Goal: Task Accomplishment & Management: Manage account settings

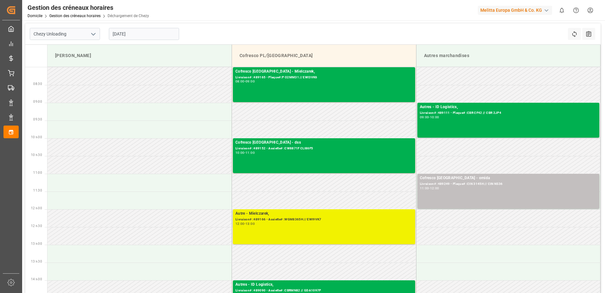
click at [259, 235] on div "Autre - Mielczarek, Livraison# :489166 - Assiette# :WGM8365H // EWI9VK7 12:00 -…" at bounding box center [324, 226] width 177 height 32
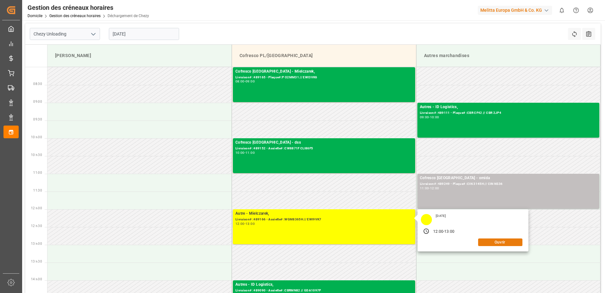
click at [507, 241] on button "Ouvrir" at bounding box center [500, 242] width 44 height 8
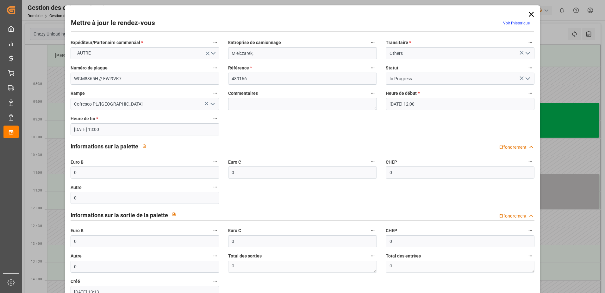
click at [526, 79] on polyline "Ouvrir le menu" at bounding box center [528, 79] width 4 height 2
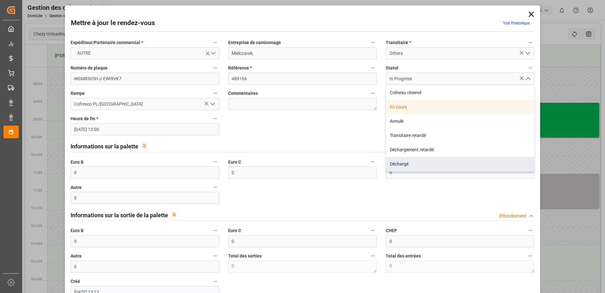
click at [401, 163] on div "Déchargé" at bounding box center [460, 164] width 148 height 14
type input "Unloaded"
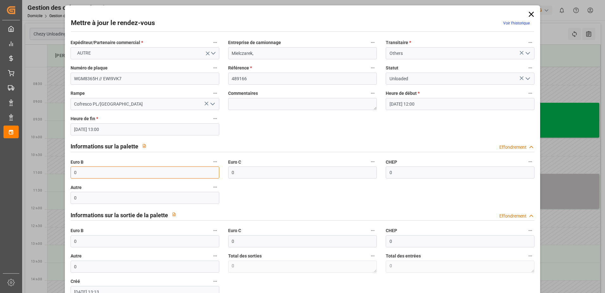
click at [131, 171] on input "0" at bounding box center [145, 172] width 149 height 12
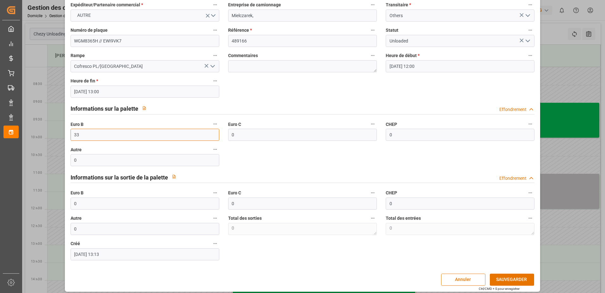
scroll to position [42, 0]
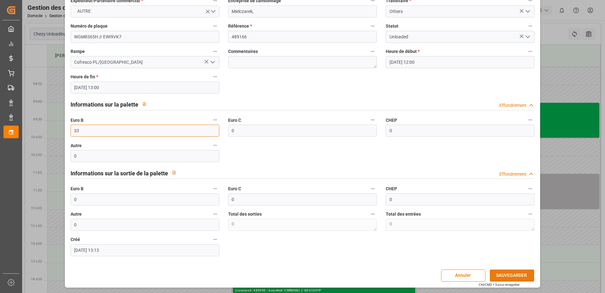
type input "33"
click at [505, 275] on button "SAUVEGARDER" at bounding box center [512, 275] width 44 height 12
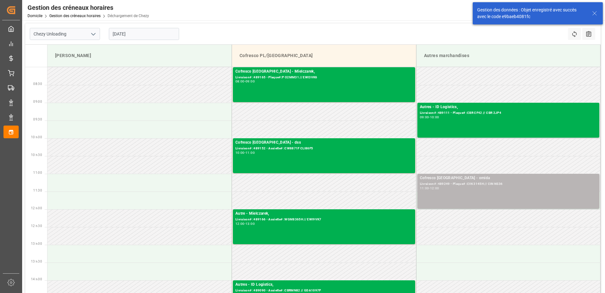
click at [539, 192] on div "Cofresco Pologne - omida Livraison# :489249 - Plaque# :CIN 3145H // CIN NS36 11…" at bounding box center [508, 191] width 177 height 32
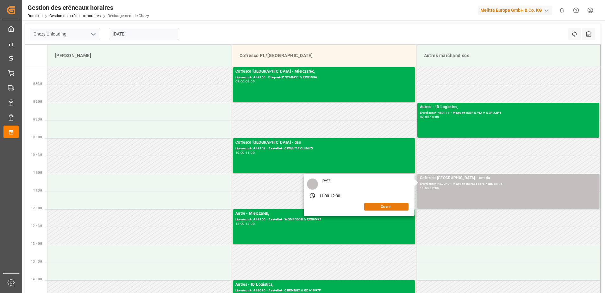
click at [375, 206] on button "Ouvrir" at bounding box center [386, 207] width 44 height 8
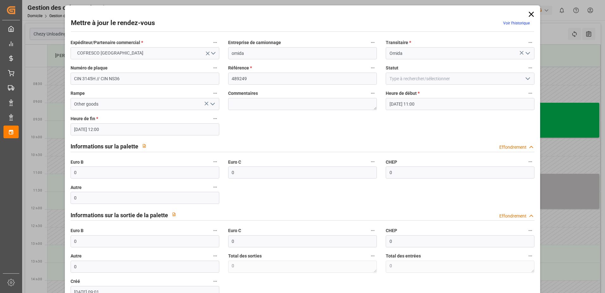
click at [526, 78] on icon "Ouvrir le menu" at bounding box center [528, 79] width 8 height 8
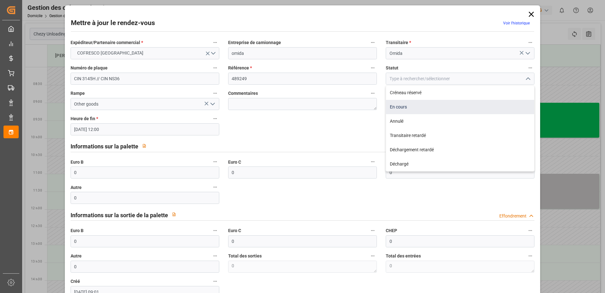
click at [404, 107] on div "En cours" at bounding box center [460, 107] width 148 height 14
type input "In Progress"
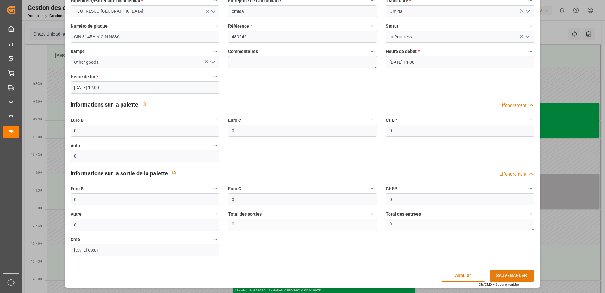
click at [504, 272] on button "SAUVEGARDER" at bounding box center [512, 275] width 44 height 12
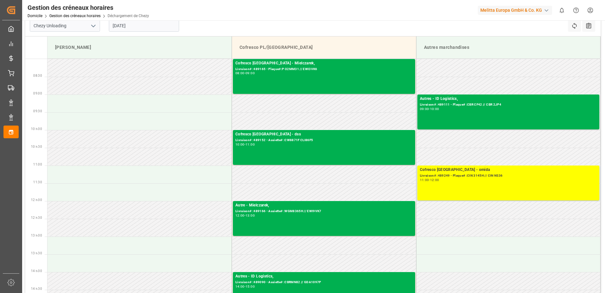
scroll to position [0, 0]
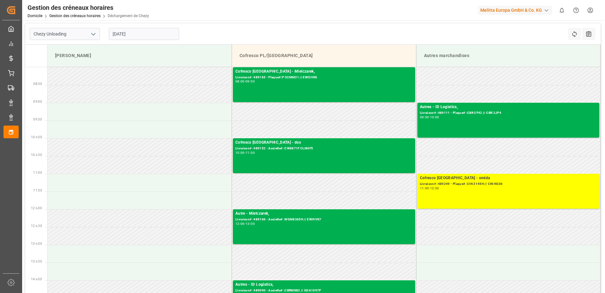
click at [136, 30] on input "[DATE]" at bounding box center [144, 34] width 70 height 12
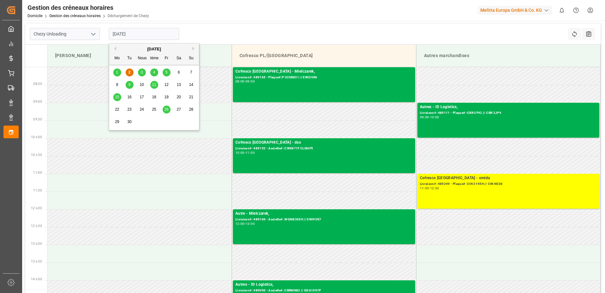
click at [144, 74] on div "3" at bounding box center [142, 73] width 8 height 8
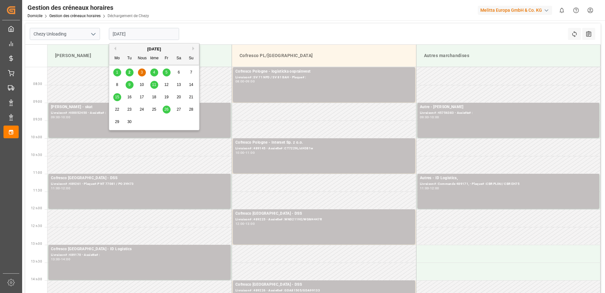
click at [167, 35] on input "[DATE]" at bounding box center [144, 34] width 70 height 12
click at [154, 76] on div "4" at bounding box center [154, 73] width 8 height 8
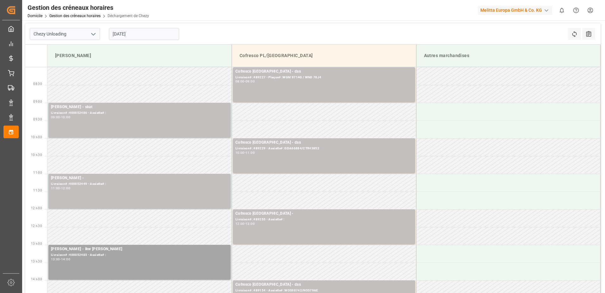
click at [141, 33] on input "[DATE]" at bounding box center [144, 34] width 70 height 12
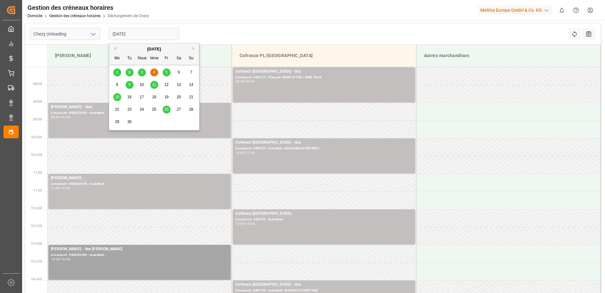
click at [164, 72] on div "5" at bounding box center [167, 73] width 8 height 8
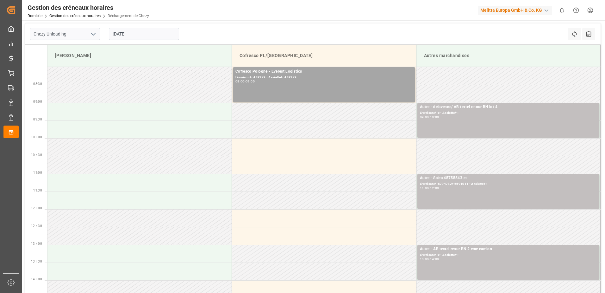
click at [154, 33] on input "[DATE]" at bounding box center [144, 34] width 70 height 12
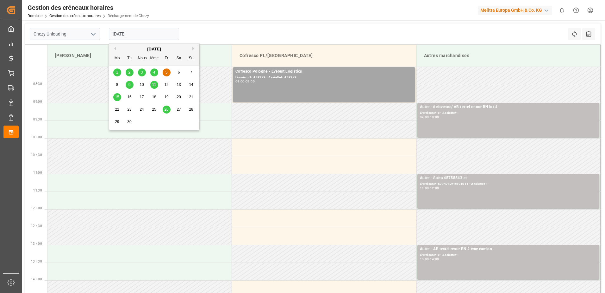
click at [133, 73] on div "2" at bounding box center [130, 73] width 8 height 8
type input "[DATE]"
